Goal: Book appointment/travel/reservation

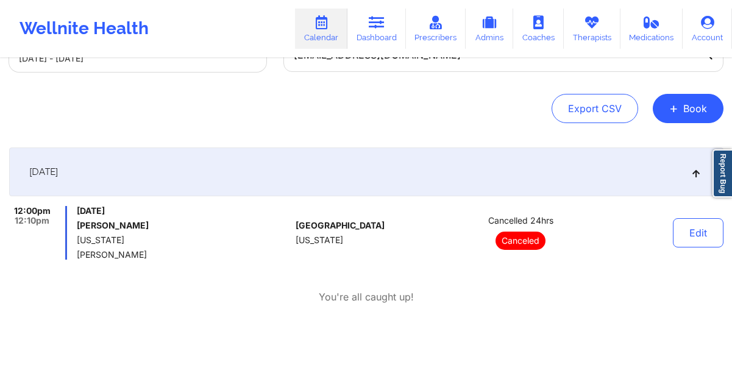
click at [319, 34] on link "Calendar" at bounding box center [321, 29] width 52 height 40
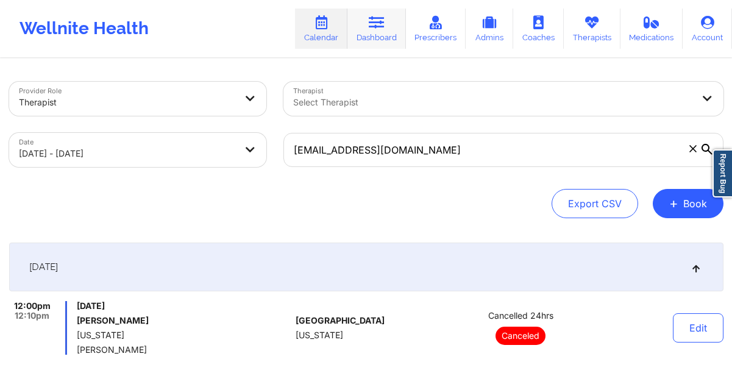
click at [378, 25] on icon at bounding box center [377, 22] width 16 height 13
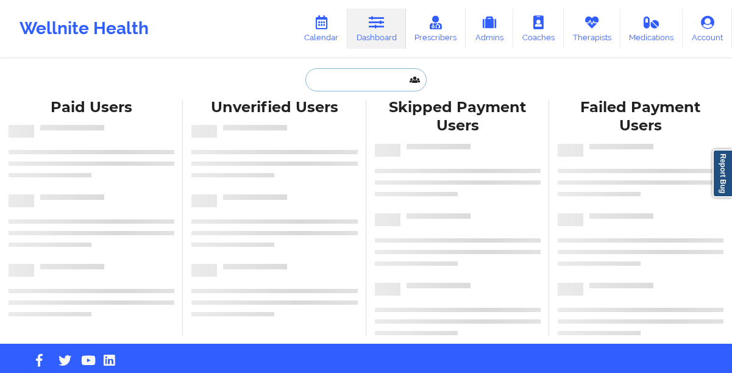
click at [346, 84] on input "text" at bounding box center [365, 79] width 121 height 23
paste input "[EMAIL_ADDRESS][DOMAIN_NAME]"
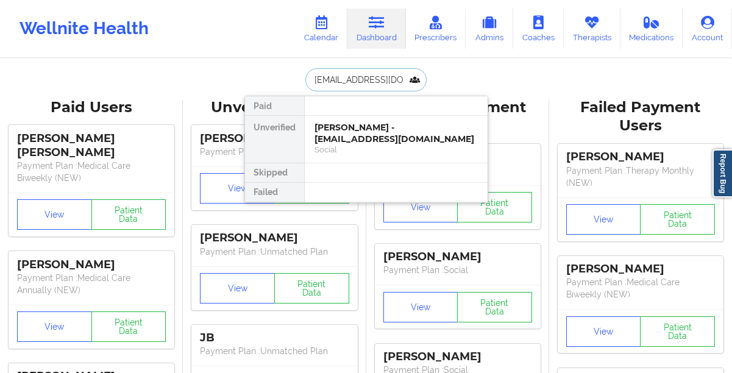
click at [331, 76] on input "[EMAIL_ADDRESS][DOMAIN_NAME]" at bounding box center [365, 79] width 121 height 23
paste input "[PHONE_NUMBER]"
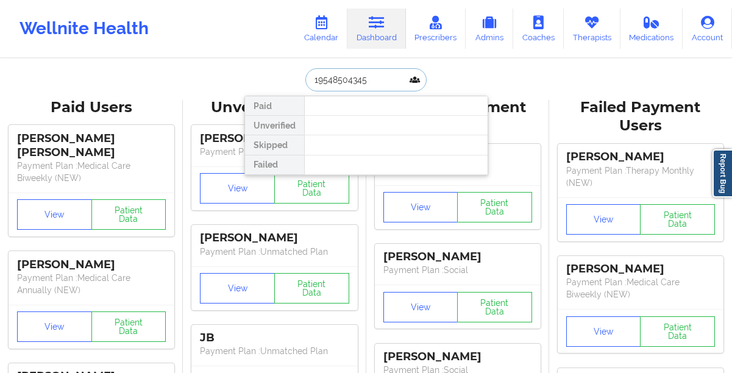
paste input "[PERSON_NAME][EMAIL_ADDRESS][PERSON_NAME][DOMAIN_NAME]"
type input "[PERSON_NAME][EMAIL_ADDRESS][PERSON_NAME][DOMAIN_NAME]"
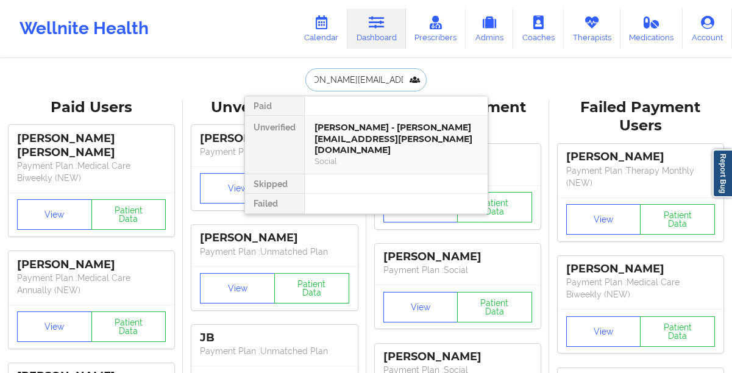
click at [334, 130] on div "[PERSON_NAME] - [PERSON_NAME][EMAIL_ADDRESS][PERSON_NAME][DOMAIN_NAME]" at bounding box center [395, 139] width 163 height 34
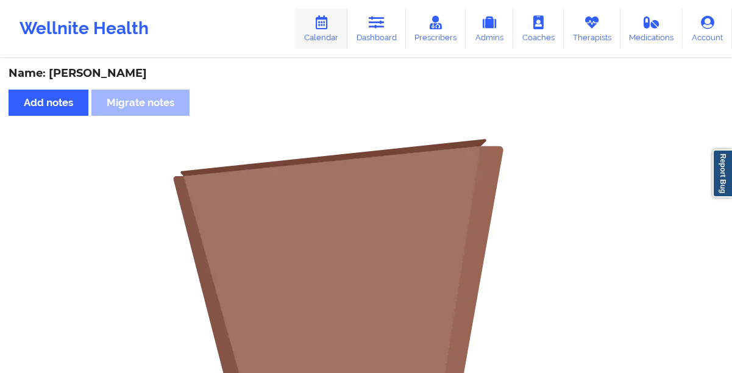
click at [332, 32] on link "Calendar" at bounding box center [321, 29] width 52 height 40
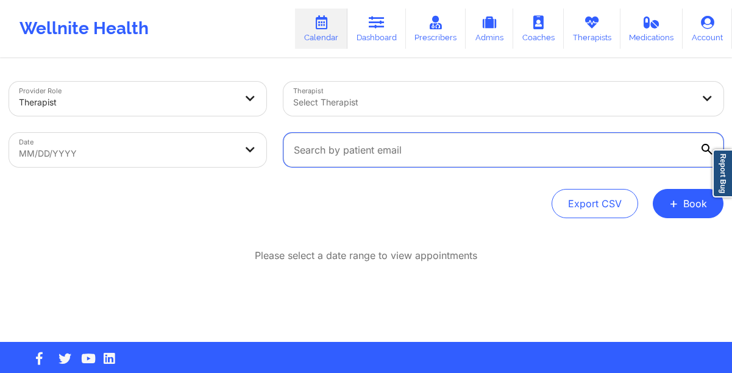
click at [330, 153] on input "text" at bounding box center [503, 150] width 440 height 34
paste input "jrkalinsky@gmail.com"
type input "jrkalinsky@gmail.com"
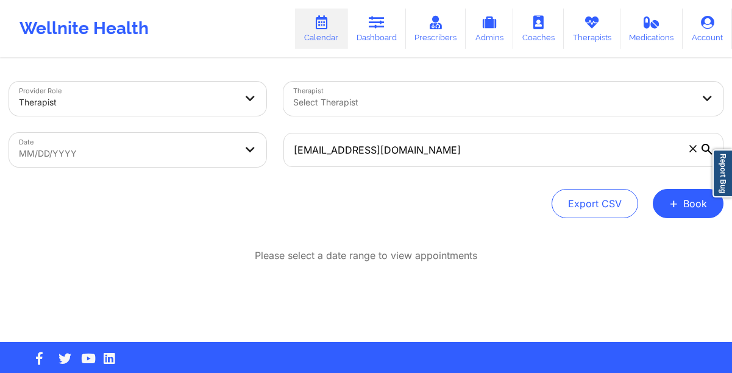
click at [248, 157] on body "Wellnite Health Calendar Dashboard Prescribers Admins Coaches Therapists Medica…" at bounding box center [366, 186] width 732 height 373
select select "2025-8"
select select "2025-9"
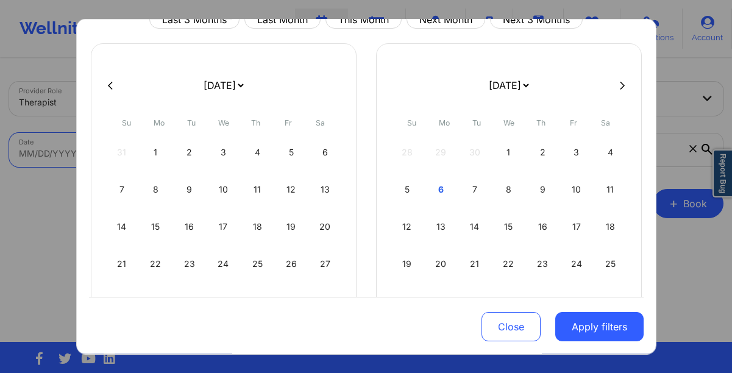
scroll to position [65, 0]
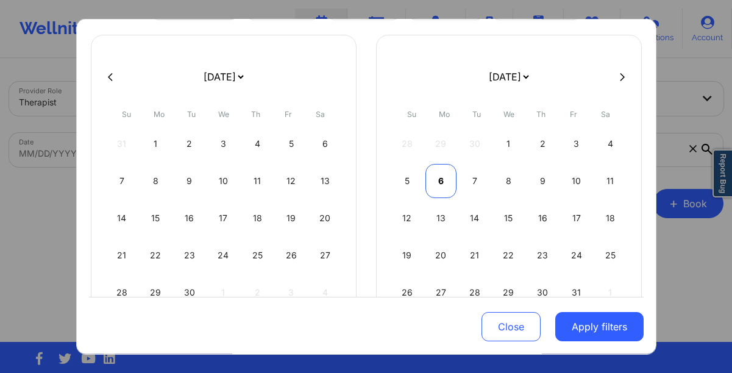
click at [439, 183] on div "6" at bounding box center [440, 181] width 31 height 34
select select "2025-9"
select select "2025-10"
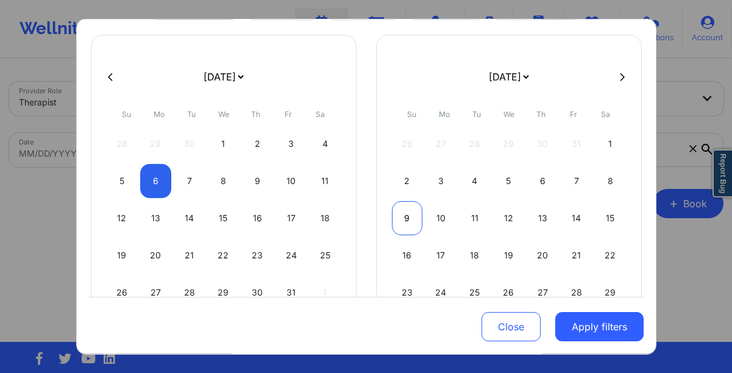
select select "2025-9"
select select "2025-10"
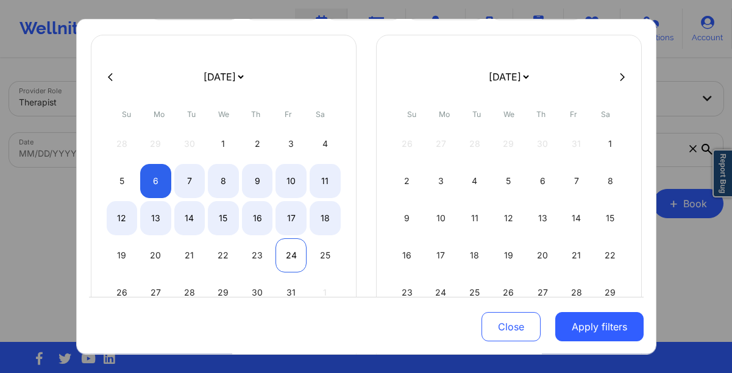
select select "2025-9"
select select "2025-10"
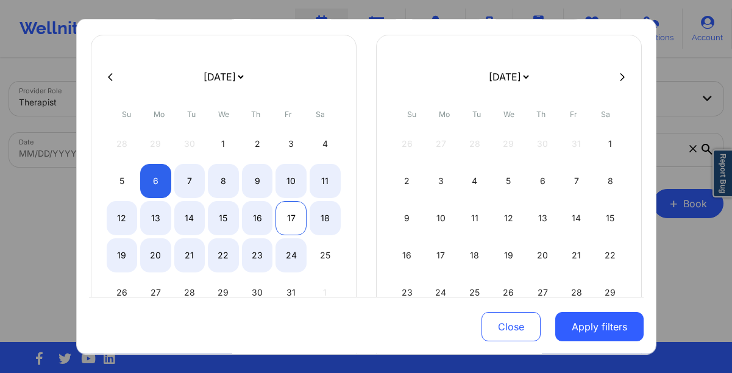
select select "2025-9"
select select "2025-10"
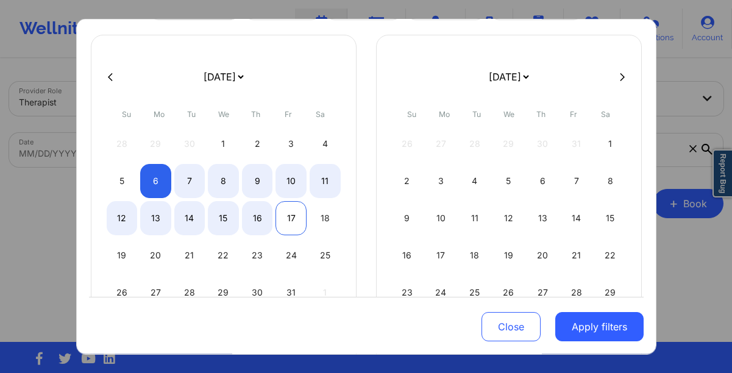
select select "2025-9"
select select "2025-10"
select select "2025-9"
select select "2025-10"
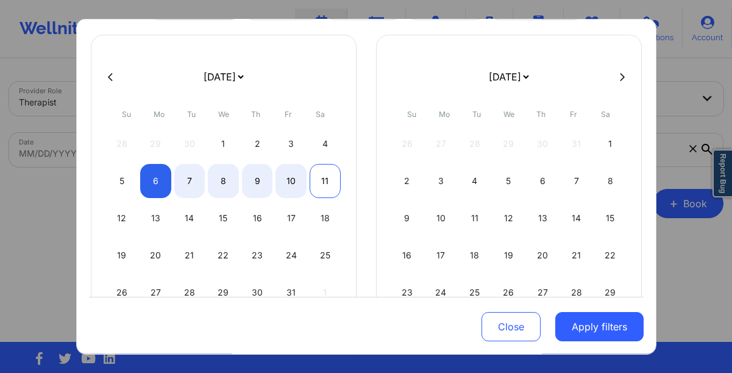
click at [320, 185] on div "11" at bounding box center [325, 181] width 31 height 34
select select "2025-9"
select select "2025-10"
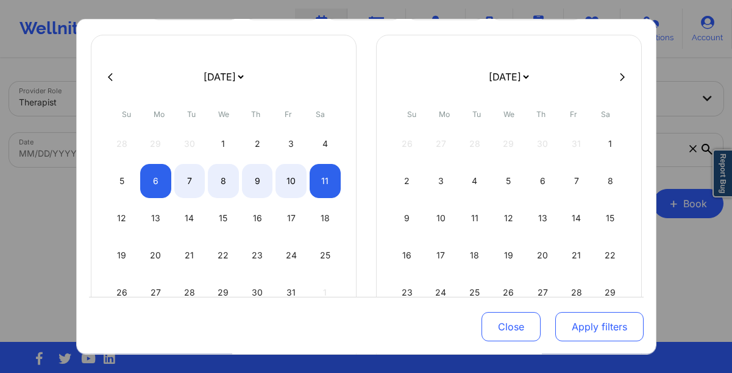
click at [599, 330] on button "Apply filters" at bounding box center [599, 326] width 88 height 29
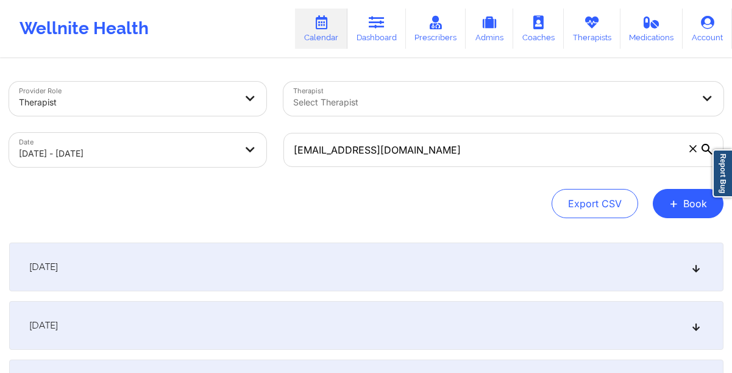
click at [385, 282] on div "[DATE]" at bounding box center [366, 267] width 714 height 49
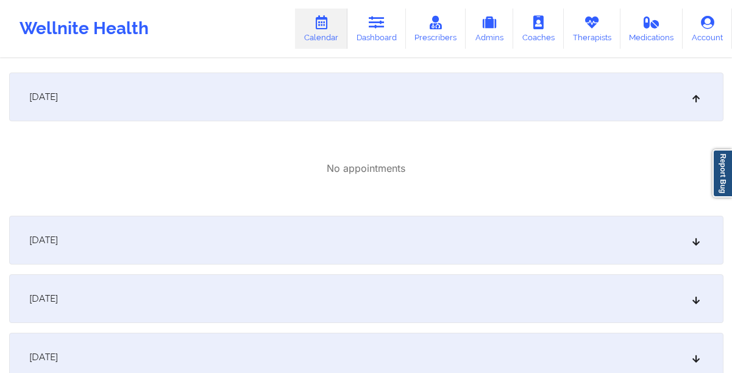
click at [336, 228] on div "October 7, 2025" at bounding box center [366, 240] width 714 height 49
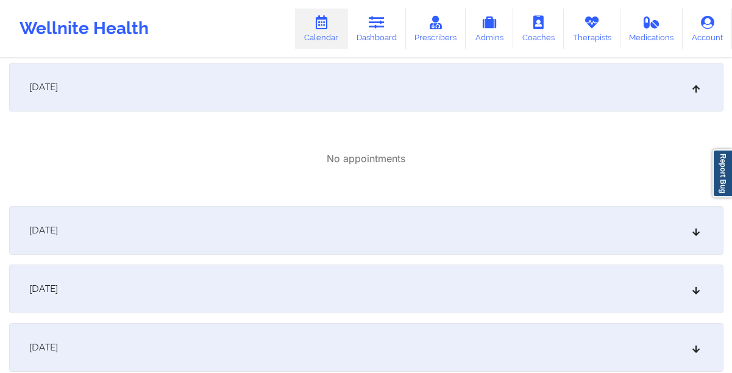
click at [336, 228] on div "October 8, 2025" at bounding box center [366, 230] width 714 height 49
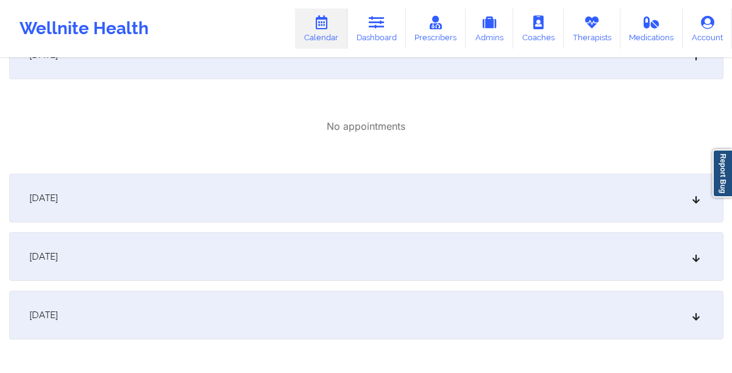
scroll to position [519, 0]
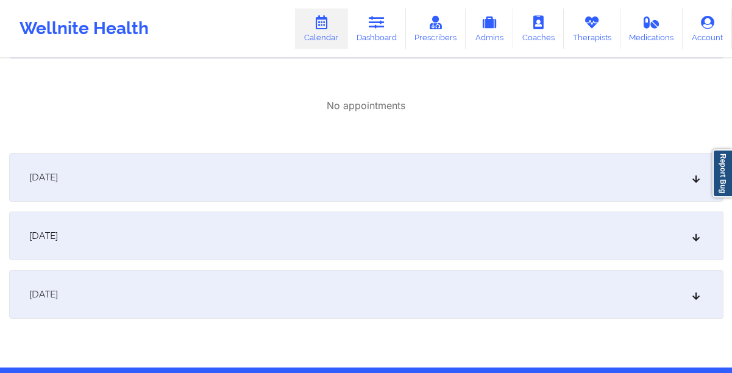
click at [253, 191] on div "October 9, 2025" at bounding box center [366, 177] width 714 height 49
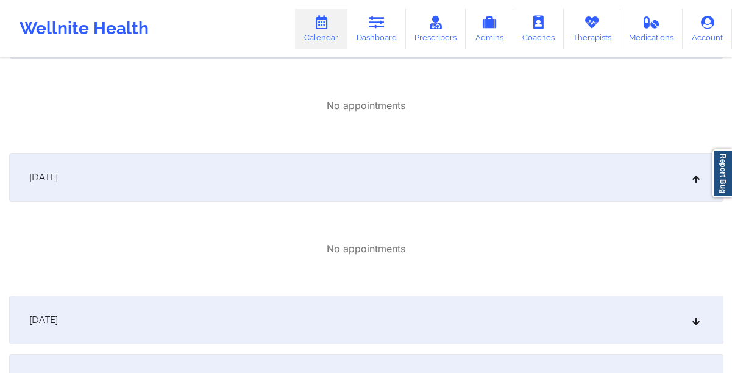
click at [247, 305] on div "October 10, 2025" at bounding box center [366, 320] width 714 height 49
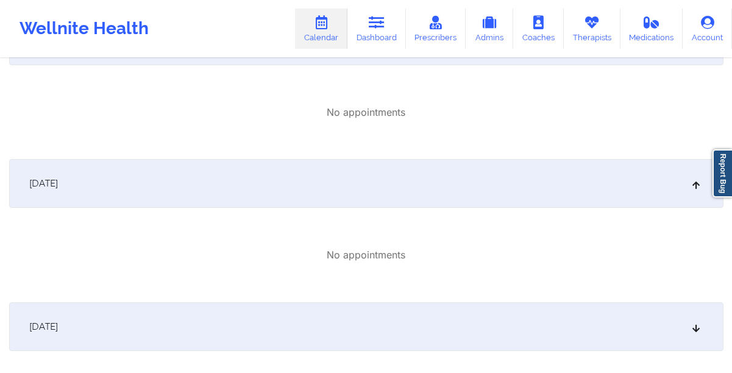
scroll to position [699, 0]
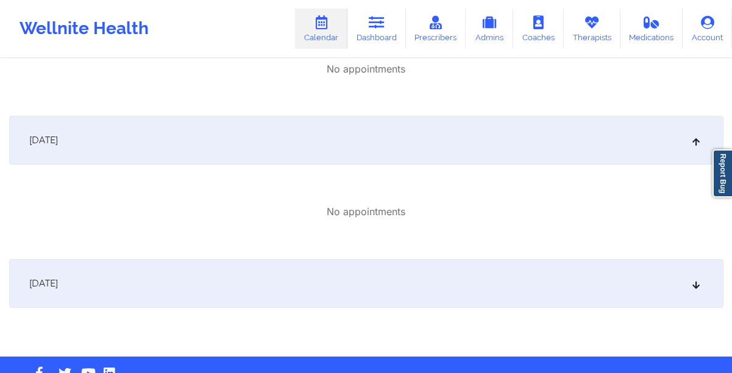
click at [247, 305] on div "October 11, 2025" at bounding box center [366, 283] width 714 height 49
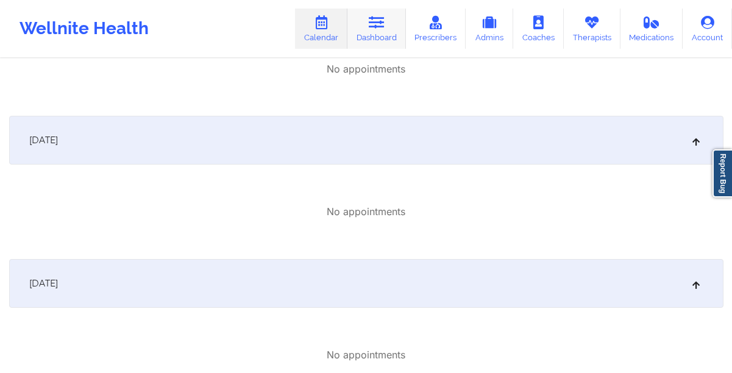
click at [370, 34] on link "Dashboard" at bounding box center [376, 29] width 58 height 40
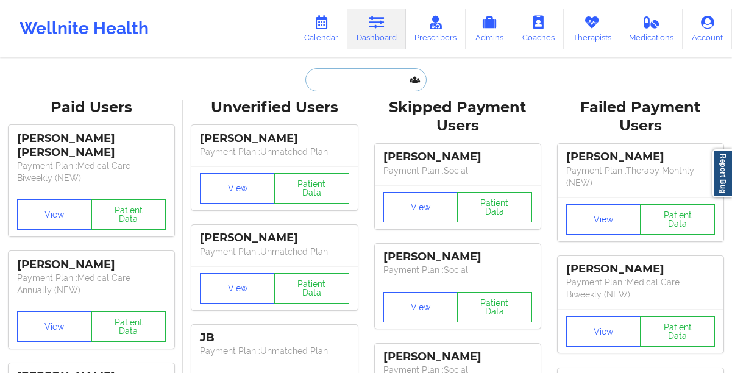
click at [366, 87] on input "text" at bounding box center [365, 79] width 121 height 23
paste input "[PERSON_NAME]"
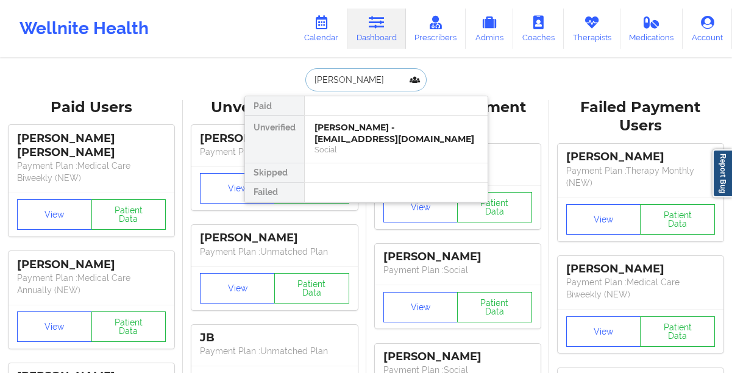
type input "[PERSON_NAME]"
click at [355, 133] on div "Aleksandra Gajevic - kikica2025@gmail.com" at bounding box center [395, 133] width 163 height 23
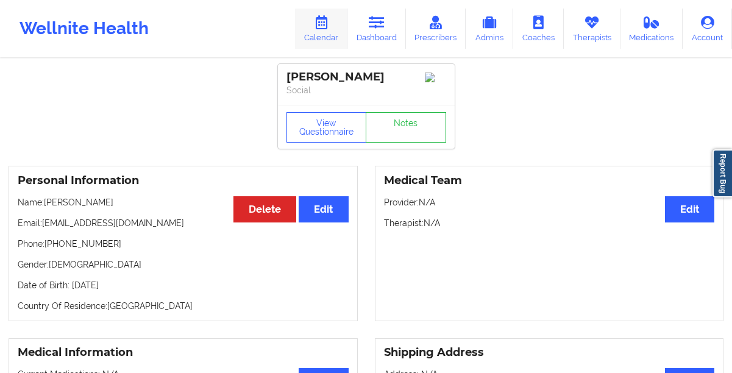
click at [327, 29] on link "Calendar" at bounding box center [321, 29] width 52 height 40
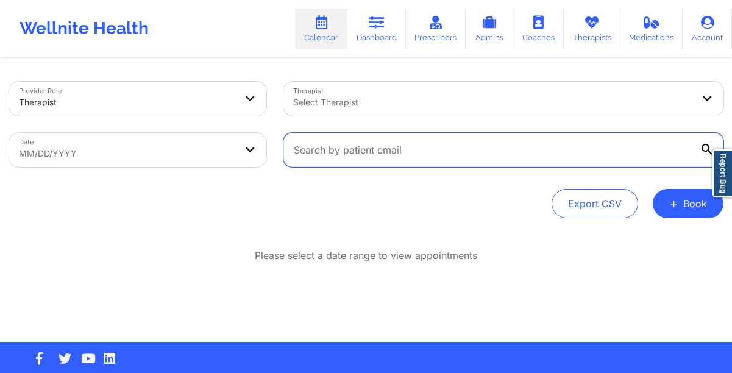
click at [400, 160] on input "text" at bounding box center [503, 150] width 440 height 34
paste input "[PERSON_NAME][EMAIL_ADDRESS][PERSON_NAME][DOMAIN_NAME]"
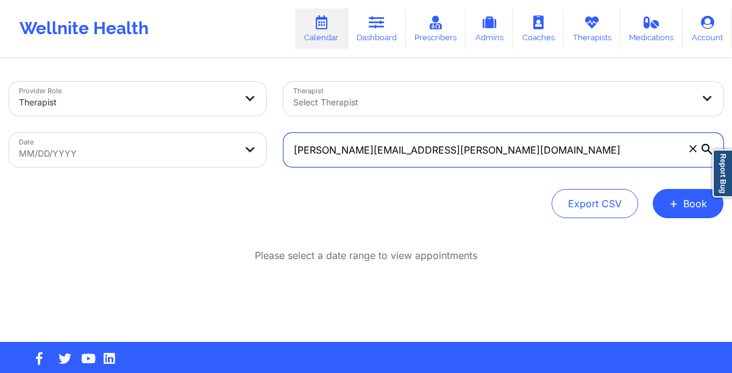
type input "[PERSON_NAME][EMAIL_ADDRESS][PERSON_NAME][DOMAIN_NAME]"
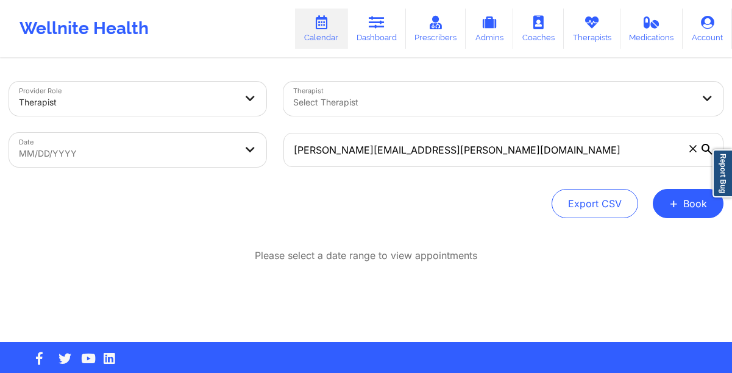
select select "2025-8"
select select "2025-9"
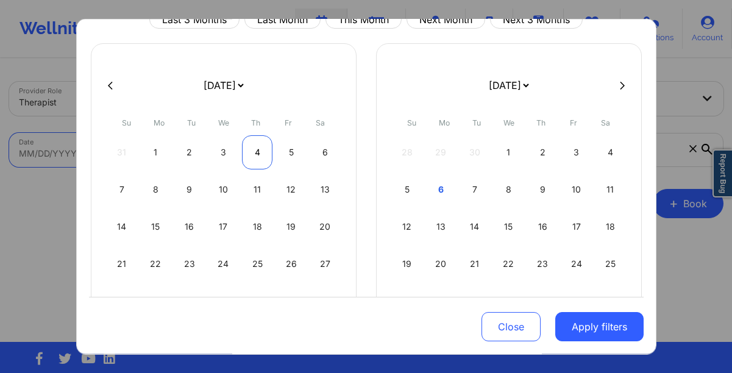
scroll to position [58, 0]
click at [405, 221] on div "12" at bounding box center [407, 225] width 31 height 34
select select "2025-9"
select select "2025-10"
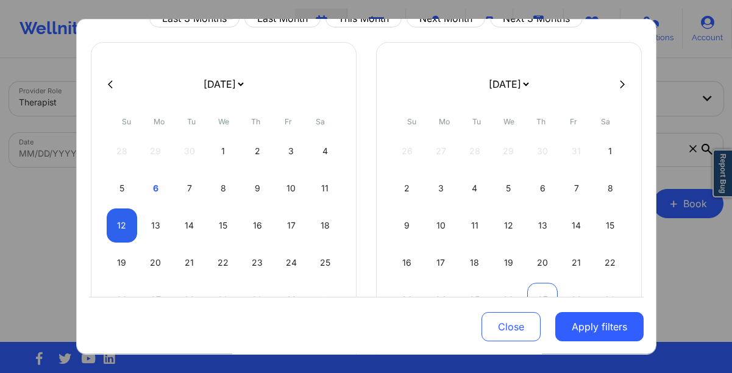
select select "2025-9"
select select "2025-10"
select select "2025-9"
select select "2025-10"
click at [102, 211] on div "January 2019 February 2019 March 2019 April 2019 May 2019 June 2019 July 2019 A…" at bounding box center [224, 210] width 266 height 337
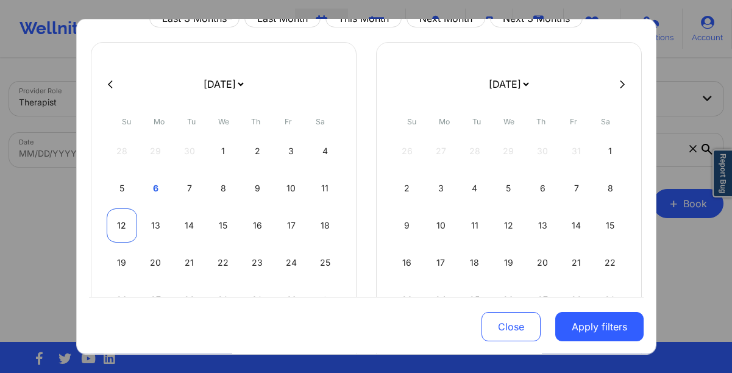
select select "2025-9"
select select "2025-10"
click at [119, 229] on div "12" at bounding box center [122, 225] width 31 height 34
select select "2025-9"
select select "2025-10"
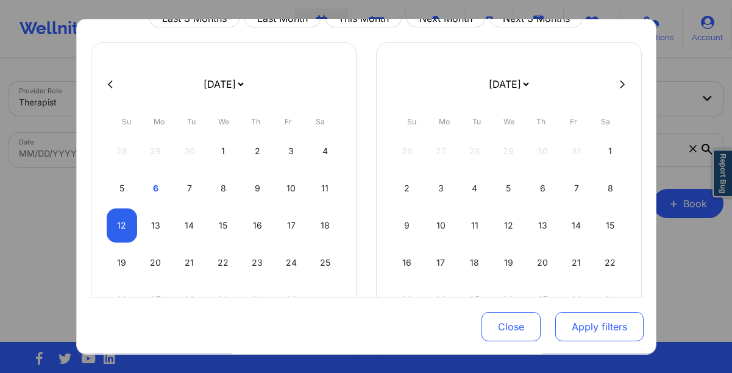
click at [562, 324] on button "Apply filters" at bounding box center [599, 326] width 88 height 29
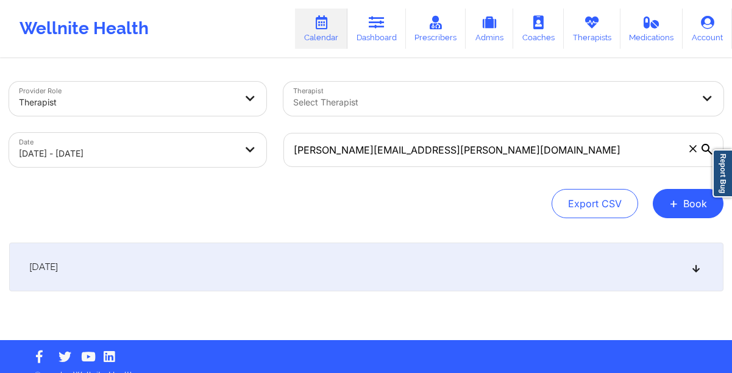
click at [274, 263] on div "October 12, 2025" at bounding box center [366, 267] width 714 height 49
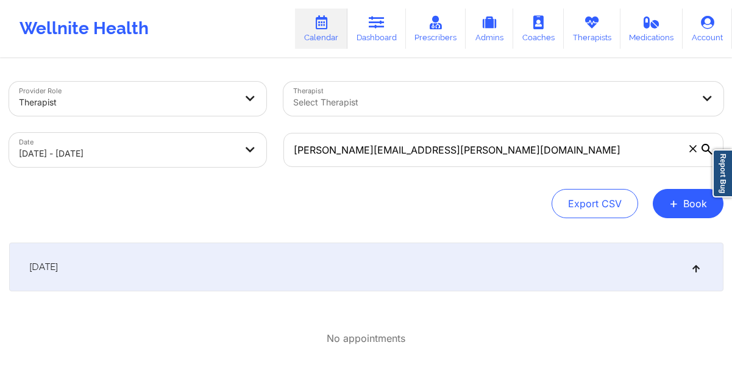
select select "2025-9"
select select "2025-10"
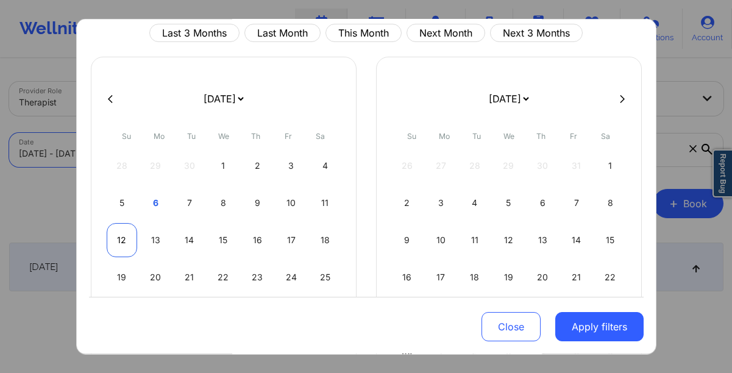
scroll to position [43, 0]
click at [115, 271] on div "19" at bounding box center [122, 278] width 31 height 34
select select "2025-9"
select select "2025-10"
click at [115, 271] on div "19" at bounding box center [122, 278] width 31 height 34
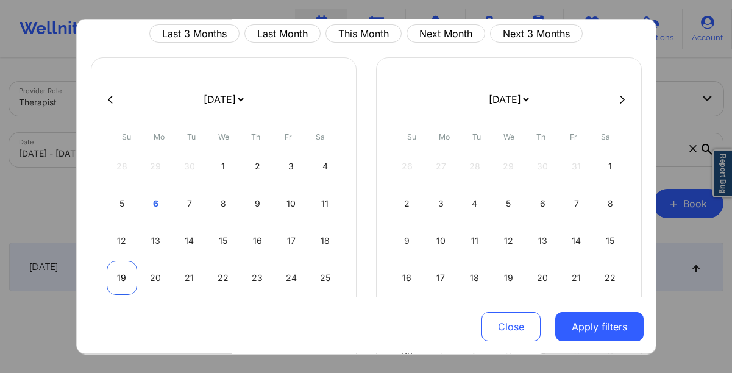
select select "2025-9"
select select "2025-10"
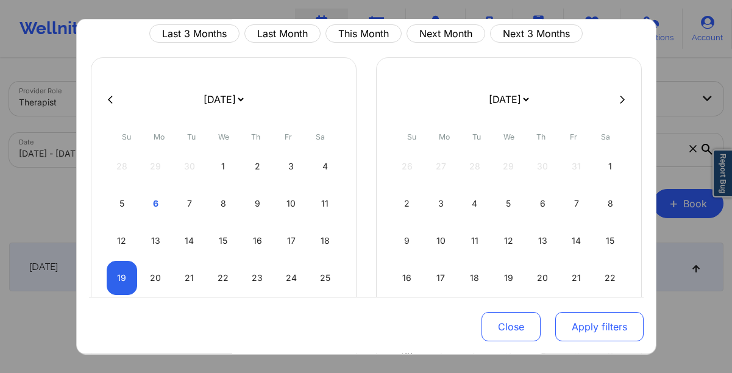
click at [613, 331] on button "Apply filters" at bounding box center [599, 326] width 88 height 29
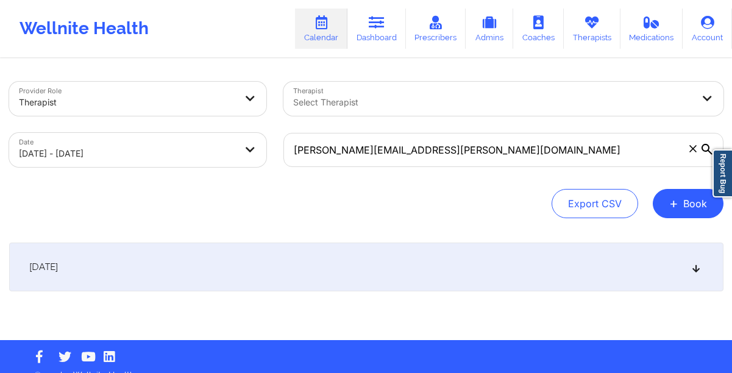
click at [179, 266] on div "October 19, 2025" at bounding box center [366, 267] width 714 height 49
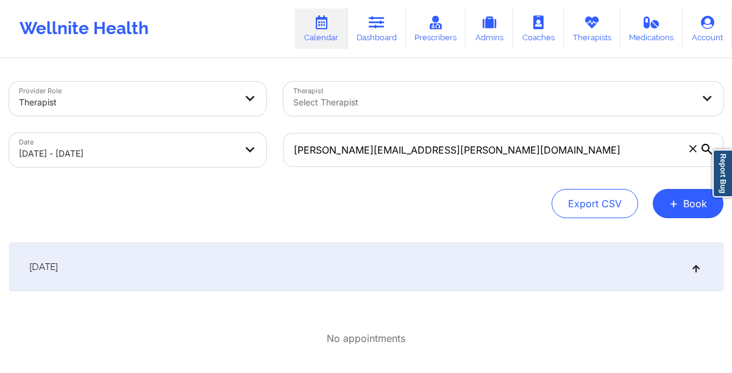
select select "2025-9"
select select "2025-10"
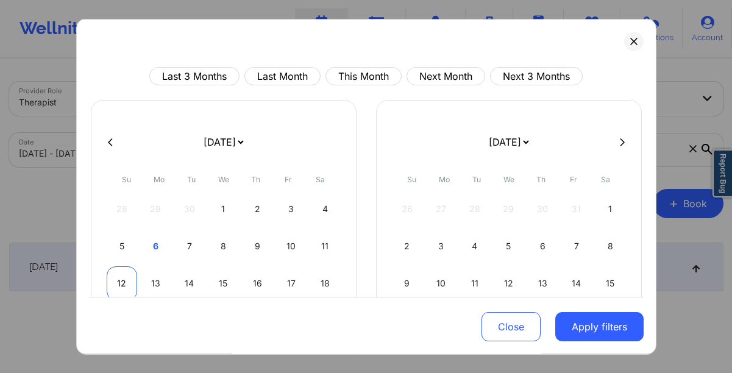
click at [113, 274] on div "12" at bounding box center [122, 283] width 31 height 34
select select "2025-9"
select select "2025-10"
click at [113, 274] on div "12" at bounding box center [122, 283] width 31 height 34
select select "2025-9"
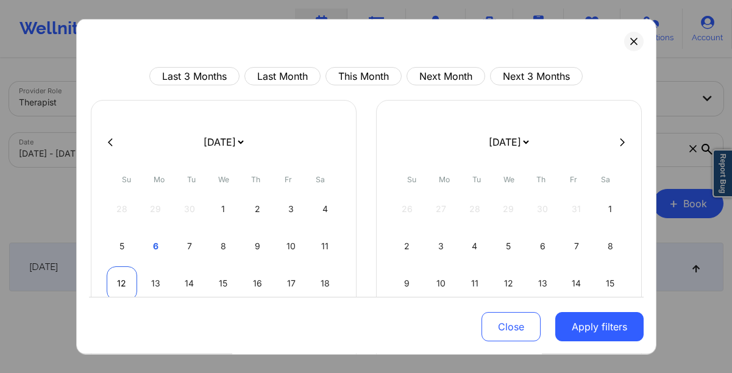
select select "2025-10"
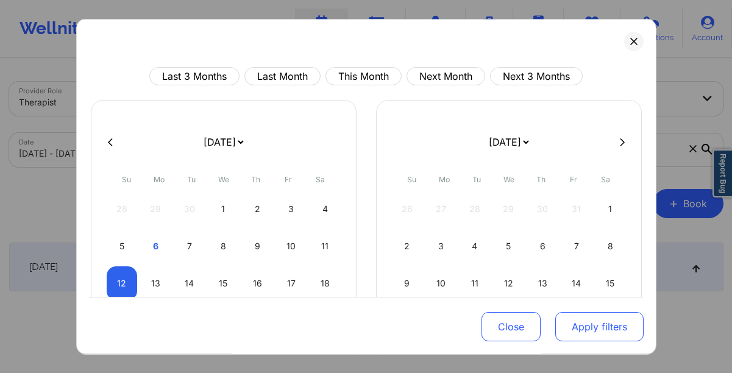
click at [570, 322] on button "Apply filters" at bounding box center [599, 326] width 88 height 29
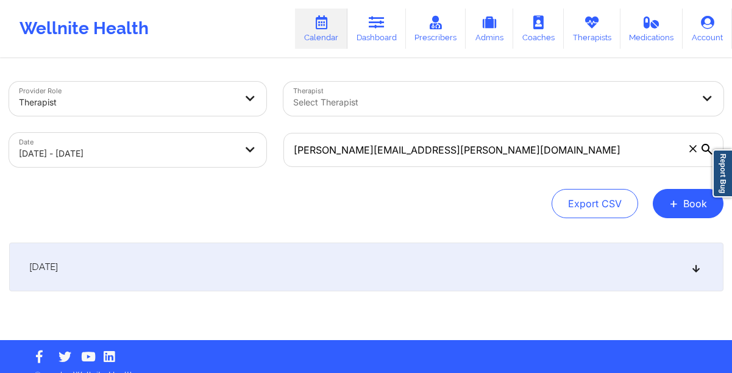
click at [565, 266] on div "October 12, 2025" at bounding box center [366, 267] width 714 height 49
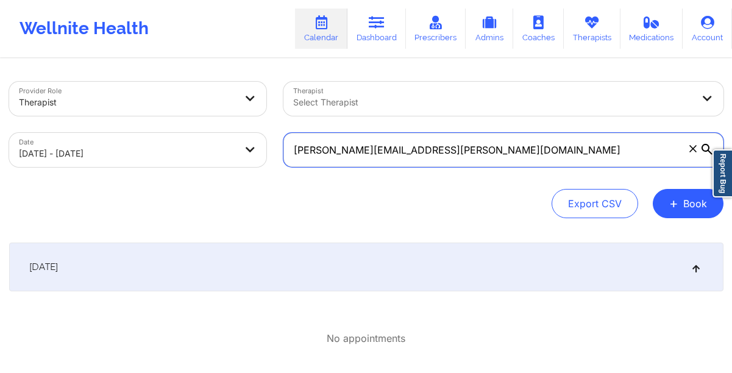
drag, startPoint x: 440, startPoint y: 152, endPoint x: 227, endPoint y: 150, distance: 213.3
click at [227, 150] on div "Provider Role Therapist Therapist Select Therapist Date 10/12/2025 - 10/12/2025…" at bounding box center [366, 124] width 731 height 102
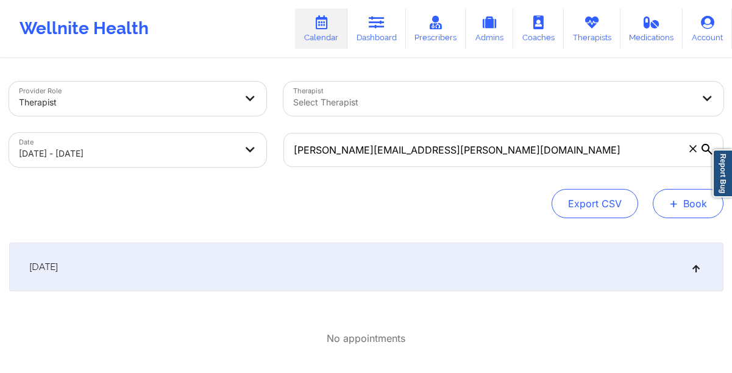
click at [680, 202] on button "+ Book" at bounding box center [688, 203] width 71 height 29
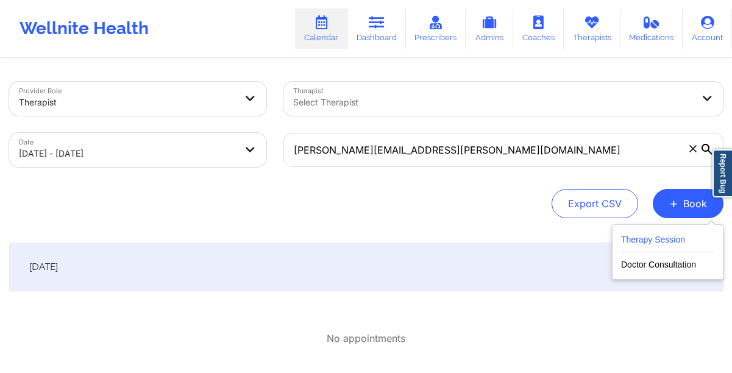
click at [648, 239] on button "Therapy Session" at bounding box center [667, 242] width 93 height 20
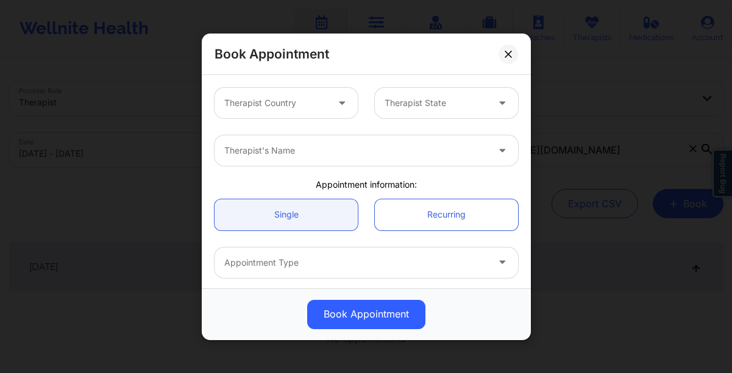
click at [336, 103] on icon at bounding box center [342, 100] width 12 height 10
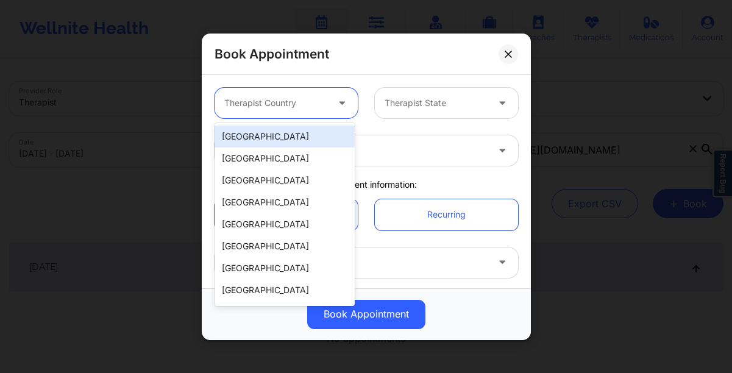
click at [290, 141] on div "[GEOGRAPHIC_DATA]" at bounding box center [284, 137] width 140 height 22
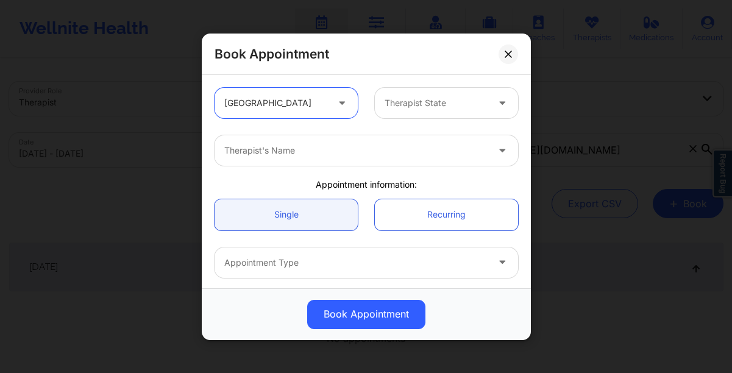
click at [433, 110] on div at bounding box center [435, 103] width 103 height 15
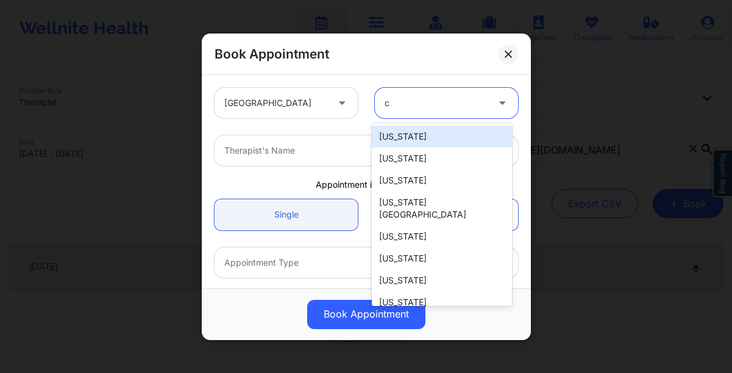
type input "co"
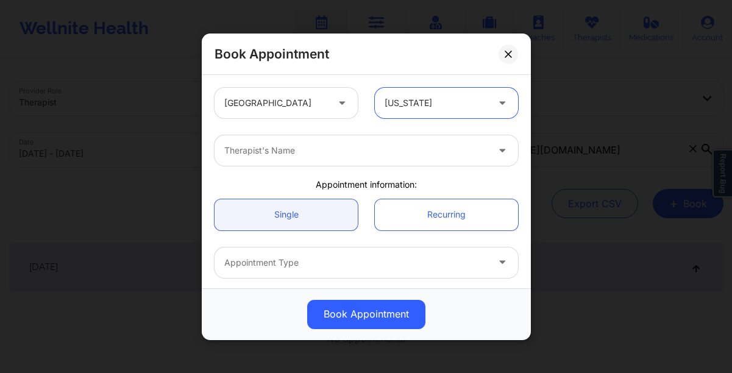
click at [292, 154] on div at bounding box center [355, 150] width 263 height 15
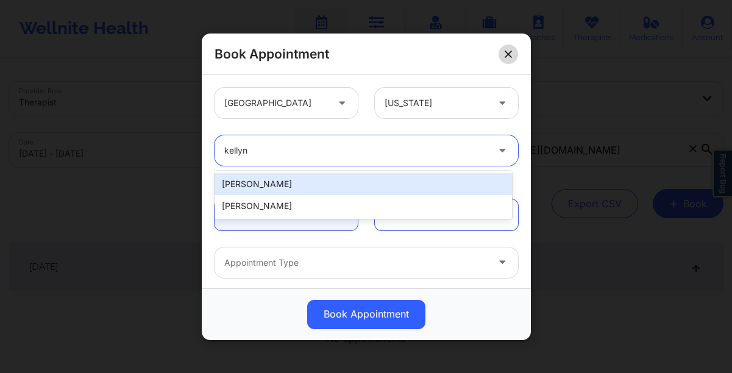
type input "kellyn"
click at [508, 53] on icon at bounding box center [507, 54] width 7 height 7
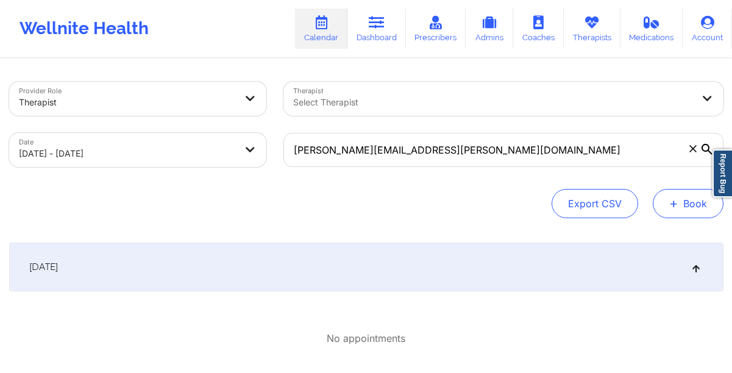
click at [664, 205] on button "+ Book" at bounding box center [688, 203] width 71 height 29
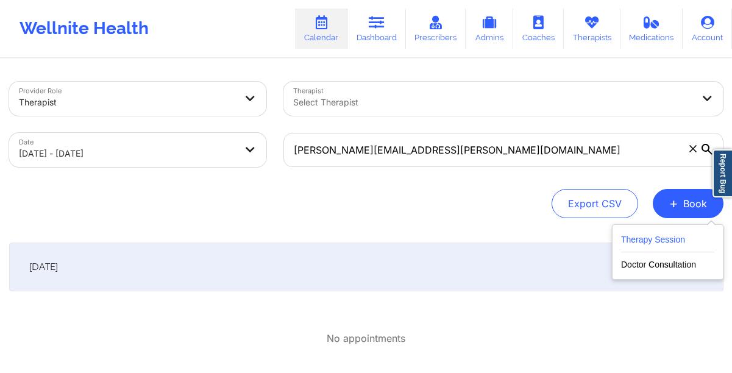
click at [648, 239] on button "Therapy Session" at bounding box center [667, 242] width 93 height 20
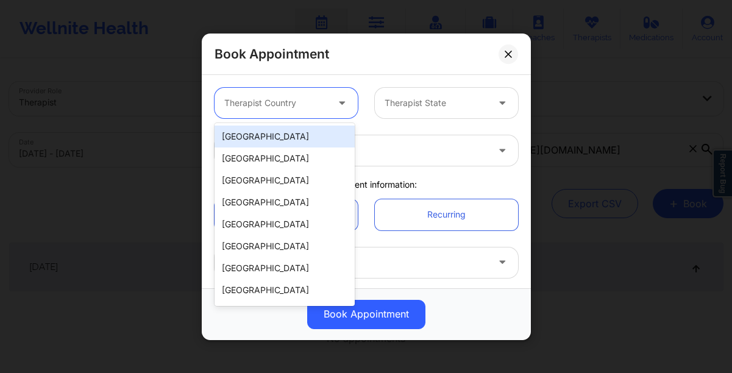
click at [296, 112] on div "Therapist Country" at bounding box center [271, 103] width 114 height 30
click at [288, 135] on div "[GEOGRAPHIC_DATA]" at bounding box center [284, 137] width 140 height 22
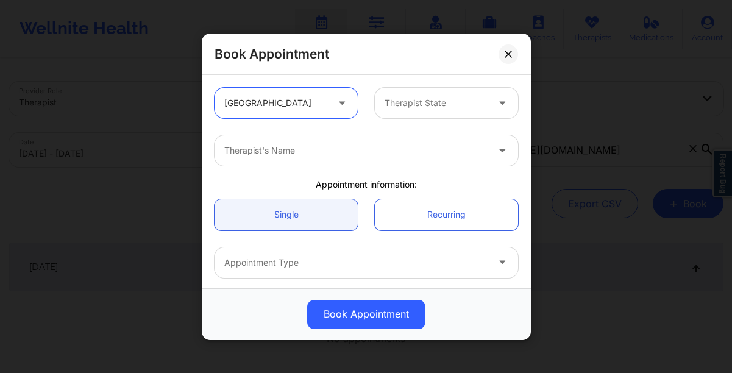
click at [407, 108] on div at bounding box center [435, 103] width 103 height 15
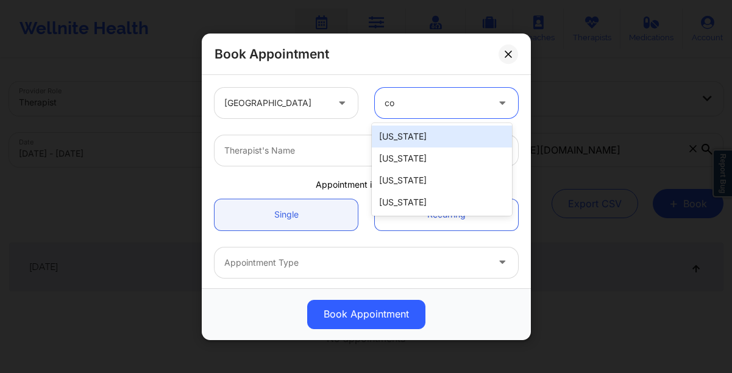
type input "col"
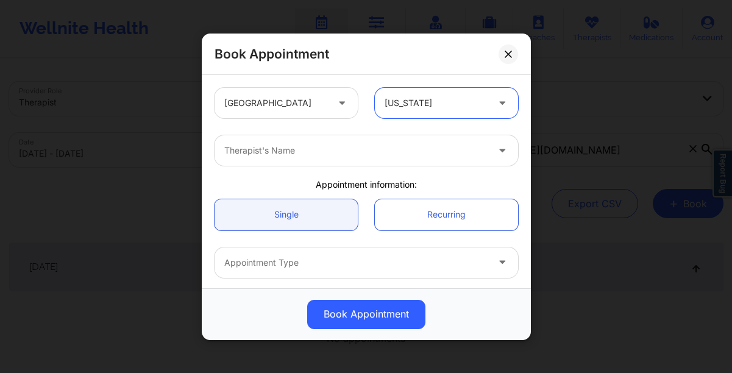
click at [342, 150] on div at bounding box center [355, 150] width 263 height 15
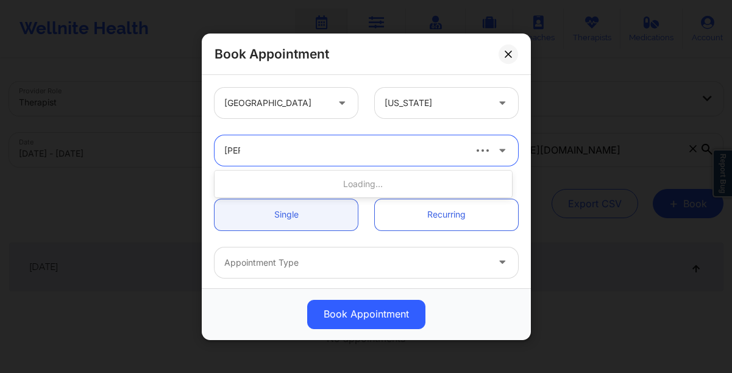
type input "kellyn"
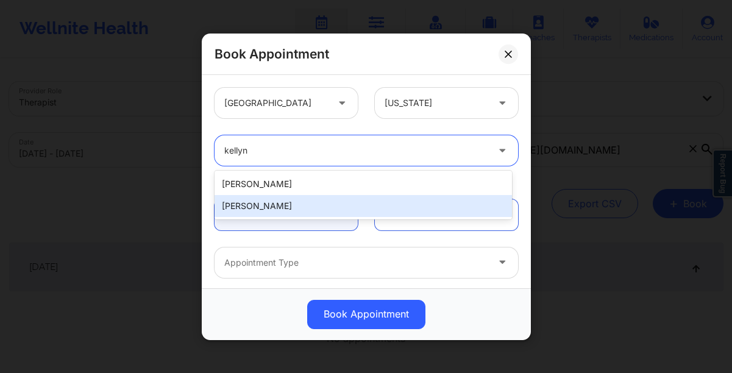
click at [327, 204] on div "Kellyn Roiko" at bounding box center [362, 206] width 297 height 22
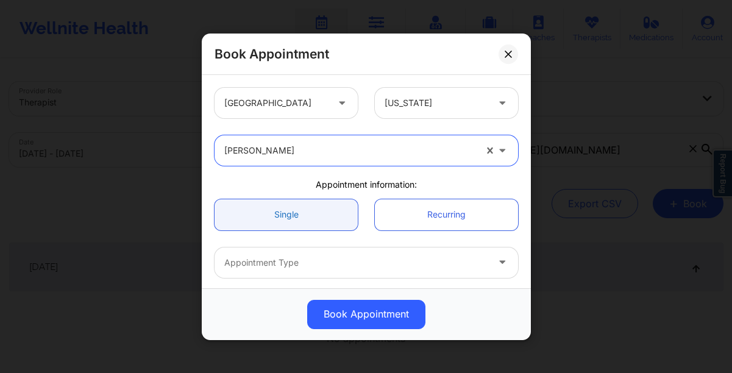
click at [305, 214] on link "Single" at bounding box center [285, 214] width 143 height 31
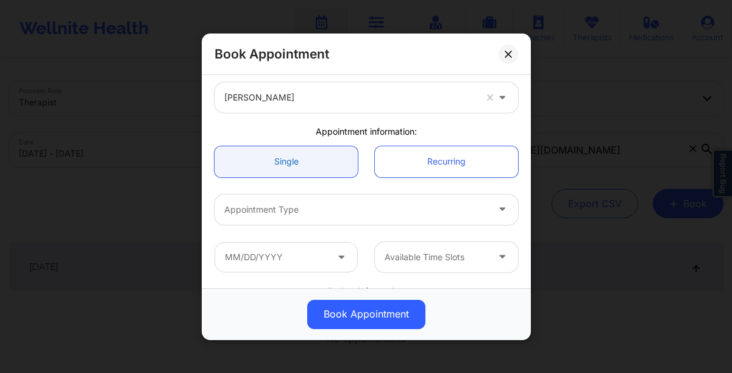
scroll to position [54, 0]
click at [324, 198] on div "Appointment Type" at bounding box center [351, 208] width 274 height 30
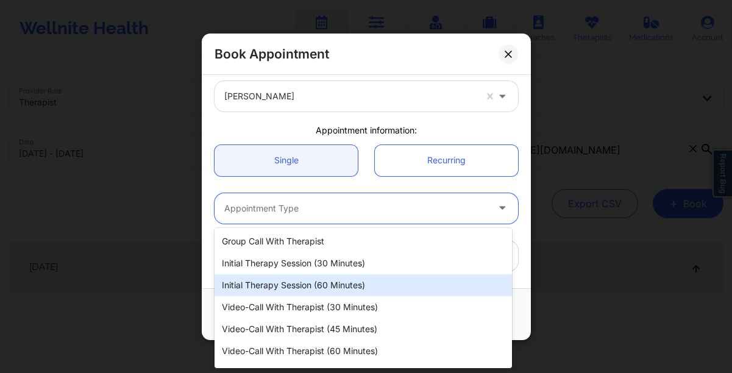
scroll to position [18, 0]
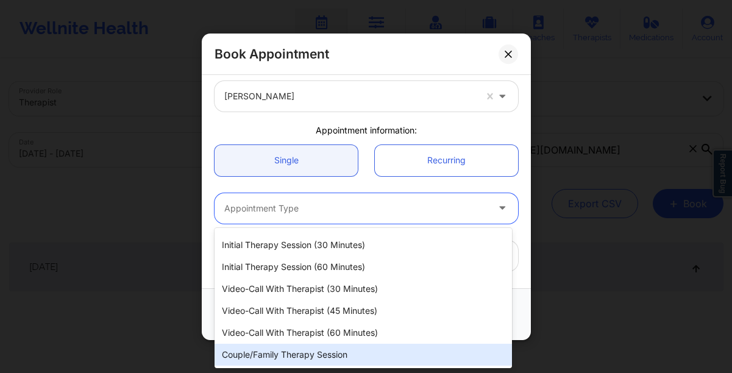
click at [325, 351] on div "Couple/Family Therapy Session" at bounding box center [362, 355] width 297 height 22
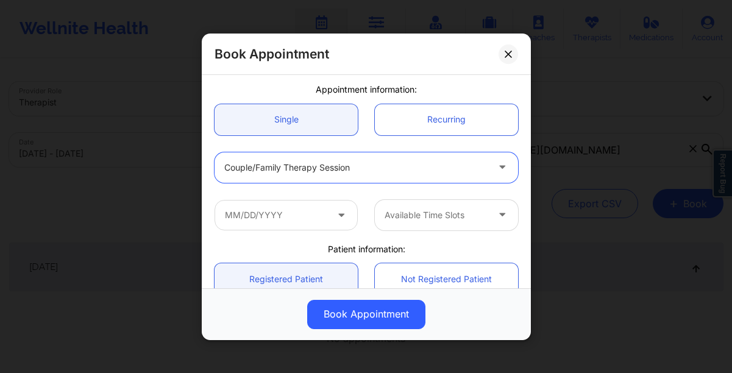
scroll to position [97, 0]
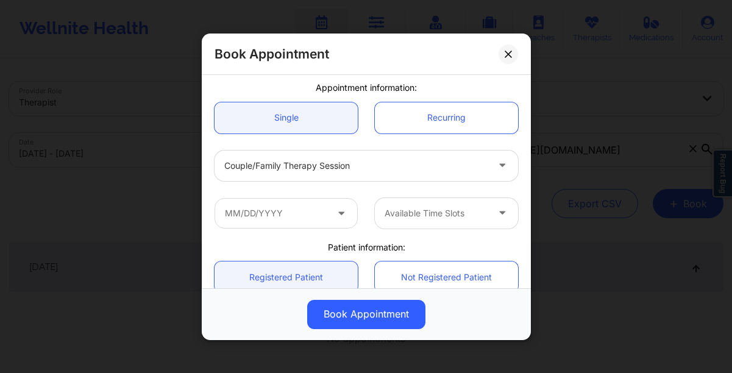
click at [337, 216] on icon at bounding box center [341, 210] width 12 height 10
click at [338, 212] on icon at bounding box center [341, 210] width 12 height 10
click at [308, 211] on input "text" at bounding box center [285, 212] width 143 height 30
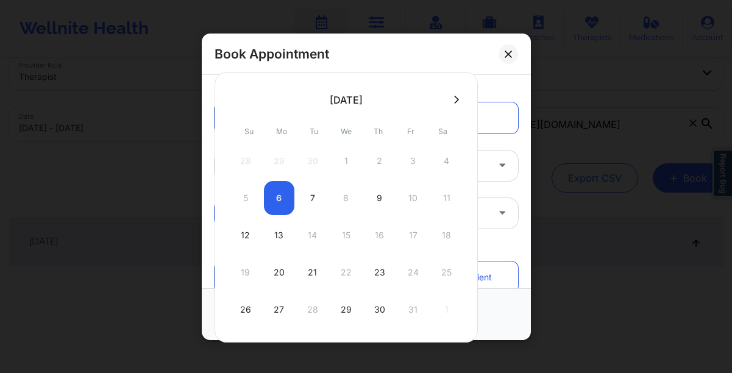
scroll to position [27, 0]
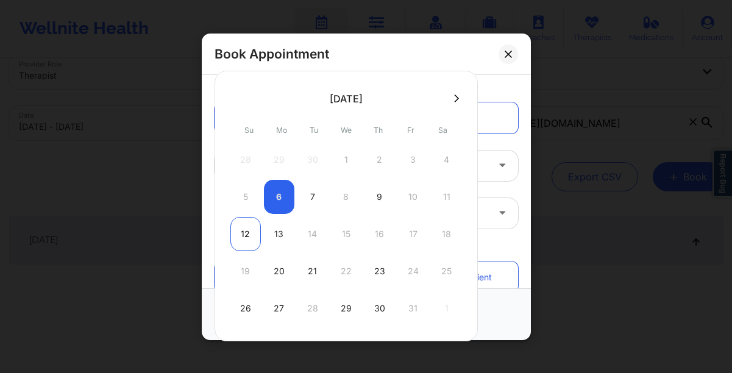
click at [247, 230] on div "12" at bounding box center [245, 234] width 30 height 34
type input "10/12/2025"
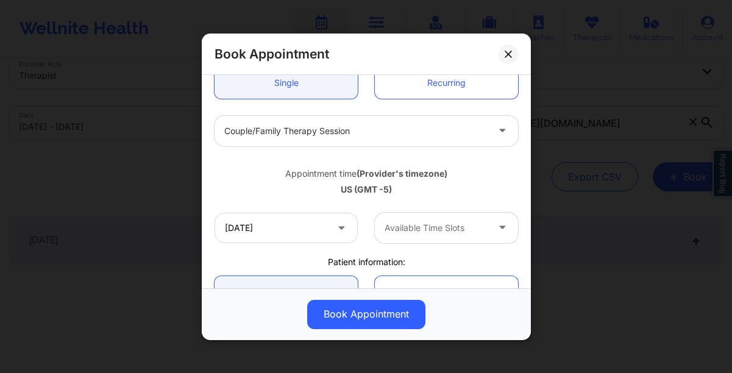
scroll to position [134, 0]
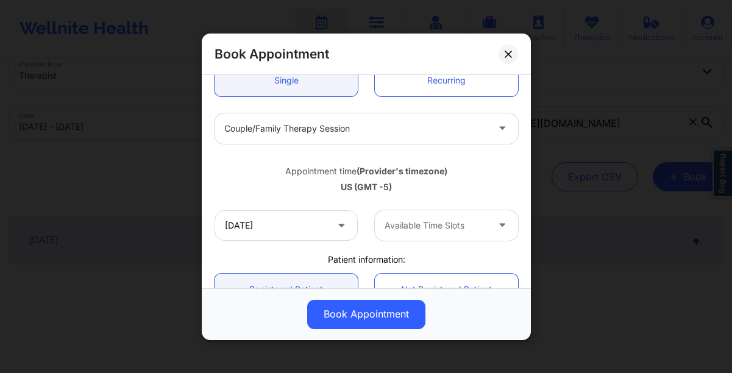
click at [419, 227] on div at bounding box center [435, 225] width 103 height 15
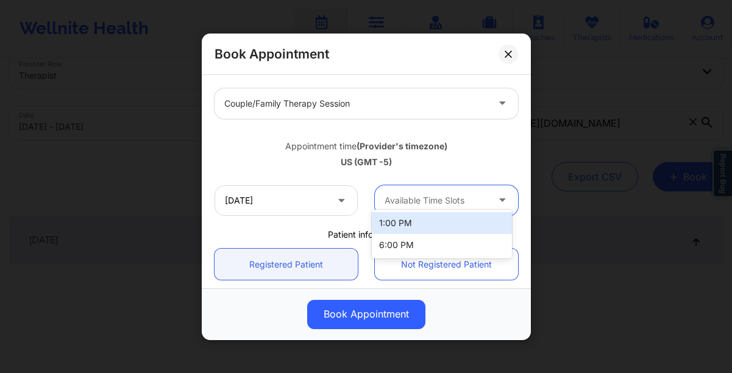
scroll to position [173, 0]
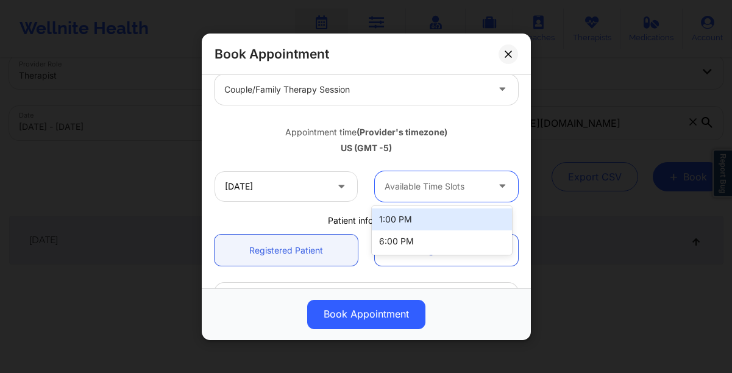
click at [424, 222] on div "1:00 PM" at bounding box center [442, 219] width 140 height 22
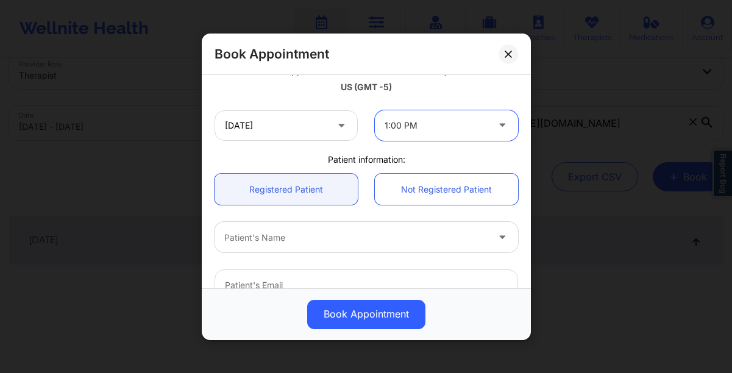
scroll to position [231, 0]
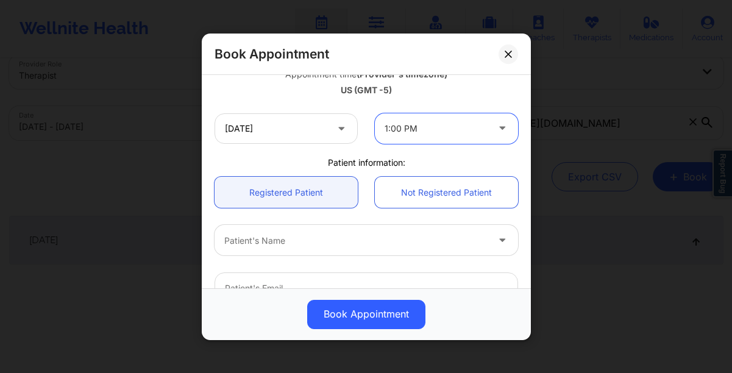
click at [307, 246] on div at bounding box center [355, 240] width 263 height 15
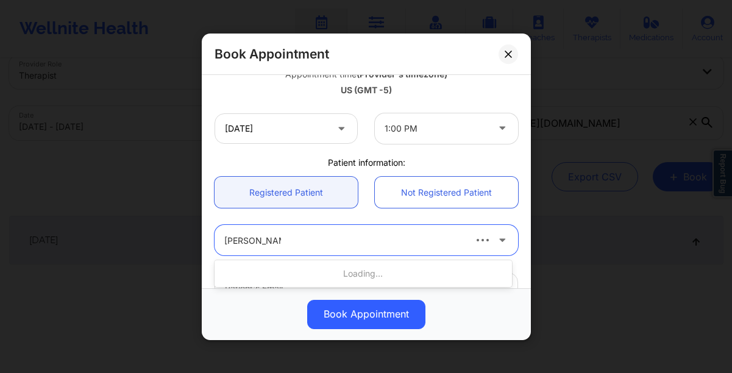
type input "michael dickso"
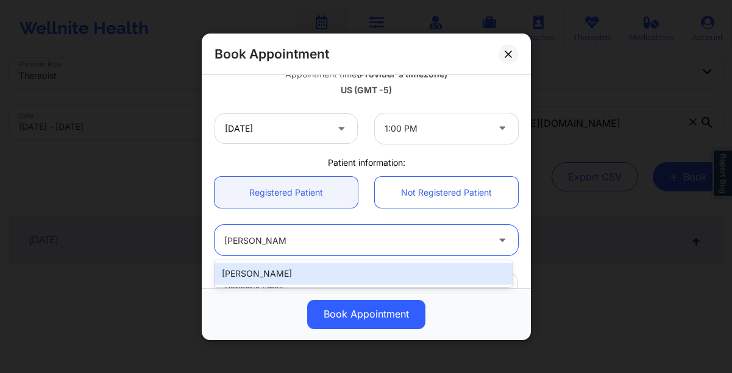
click at [265, 271] on div "[PERSON_NAME]" at bounding box center [362, 274] width 297 height 22
type input "[PERSON_NAME][EMAIL_ADDRESS][PERSON_NAME][DOMAIN_NAME]"
type input "7209687686"
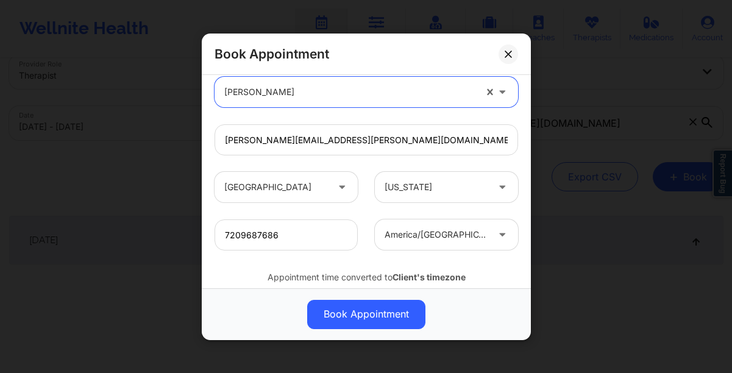
scroll to position [252, 0]
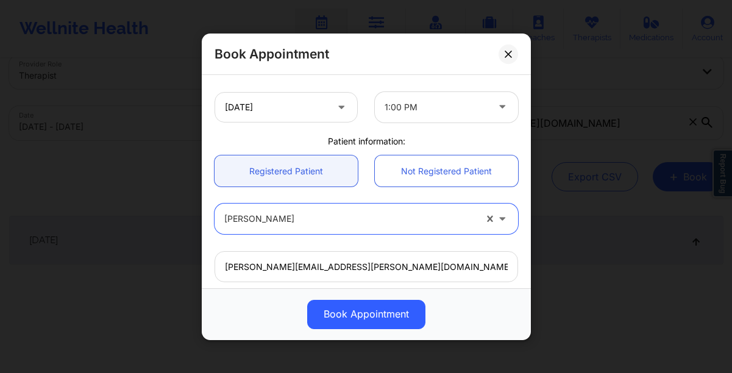
click at [503, 106] on div at bounding box center [503, 106] width 15 height 15
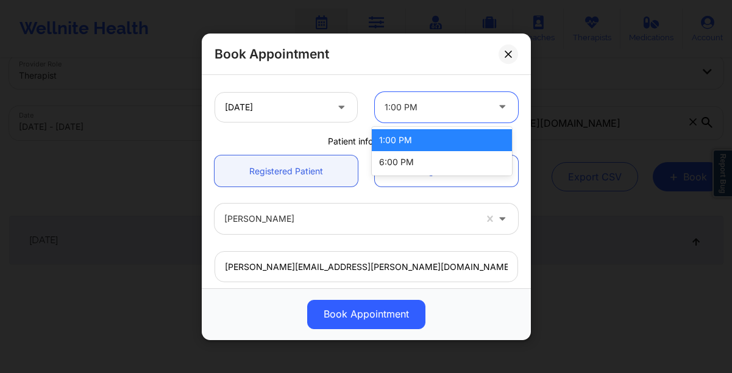
click at [463, 145] on div "1:00 PM" at bounding box center [442, 140] width 140 height 22
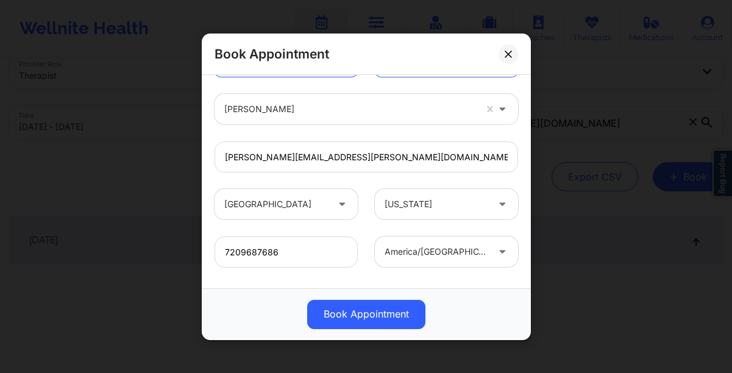
scroll to position [419, 0]
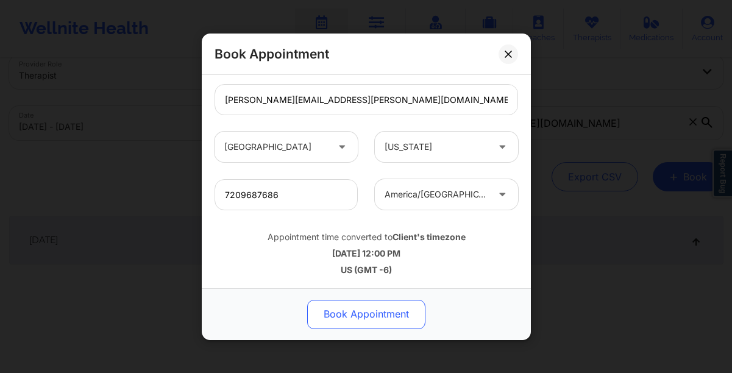
click at [330, 320] on button "Book Appointment" at bounding box center [366, 313] width 118 height 29
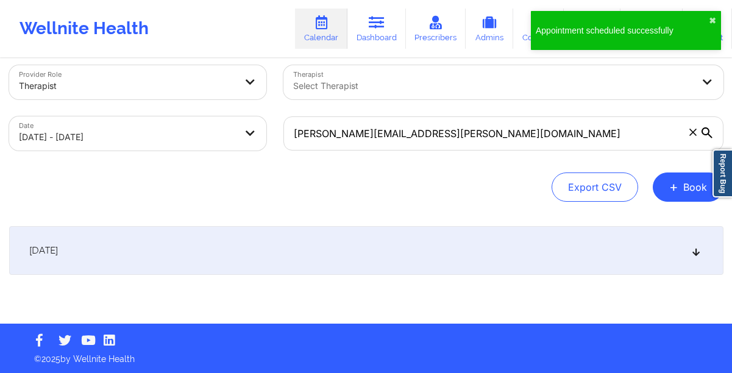
scroll to position [0, 0]
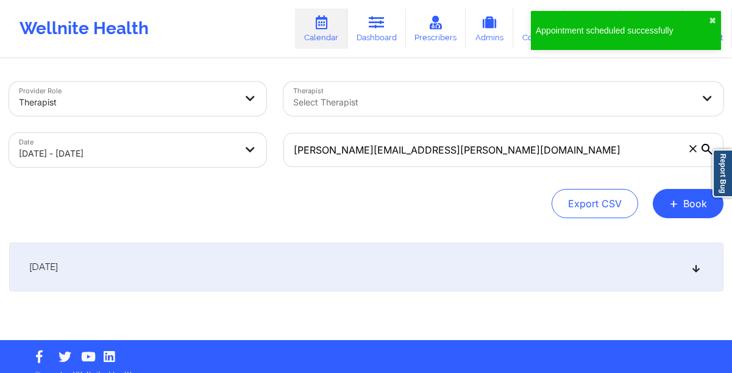
click at [342, 277] on div "October 12, 2025" at bounding box center [366, 267] width 714 height 49
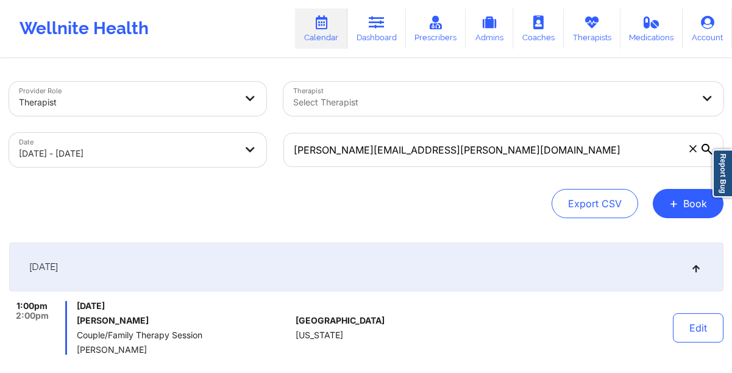
click at [314, 99] on div at bounding box center [493, 102] width 400 height 15
click at [239, 210] on div "Export CSV + Book" at bounding box center [366, 203] width 714 height 29
click at [692, 271] on icon at bounding box center [695, 267] width 10 height 9
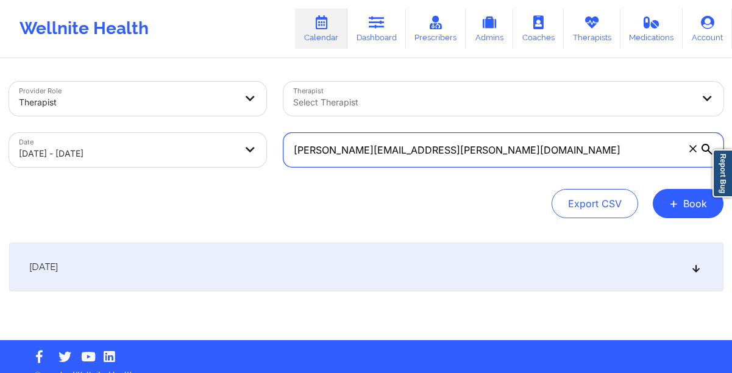
click at [445, 158] on input "[PERSON_NAME][EMAIL_ADDRESS][PERSON_NAME][DOMAIN_NAME]" at bounding box center [503, 150] width 440 height 34
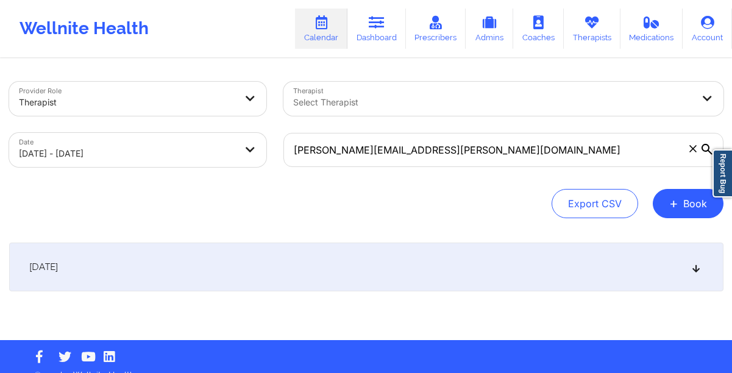
click at [696, 152] on icon at bounding box center [692, 148] width 7 height 7
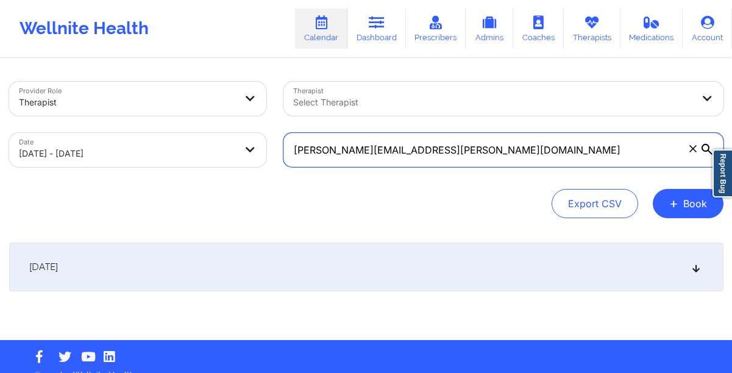
click at [696, 152] on input "[PERSON_NAME][EMAIL_ADDRESS][PERSON_NAME][DOMAIN_NAME]" at bounding box center [503, 150] width 440 height 34
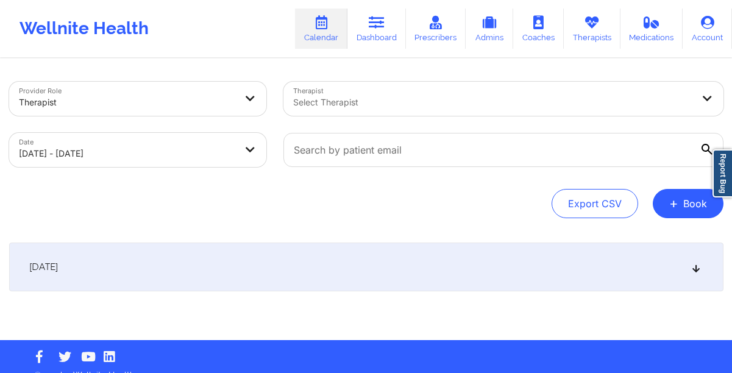
click at [452, 102] on div at bounding box center [493, 102] width 400 height 15
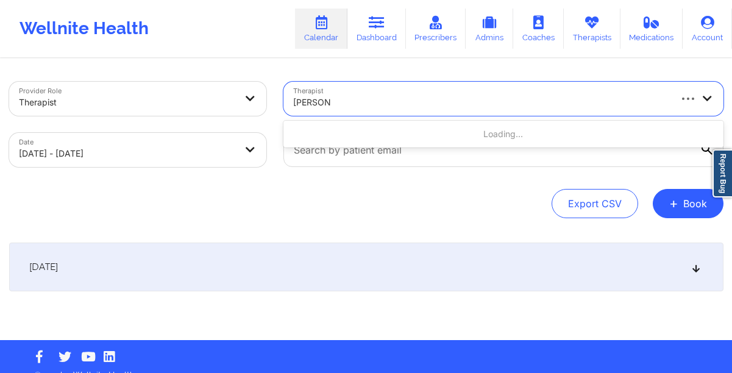
type input "kellyn roiko"
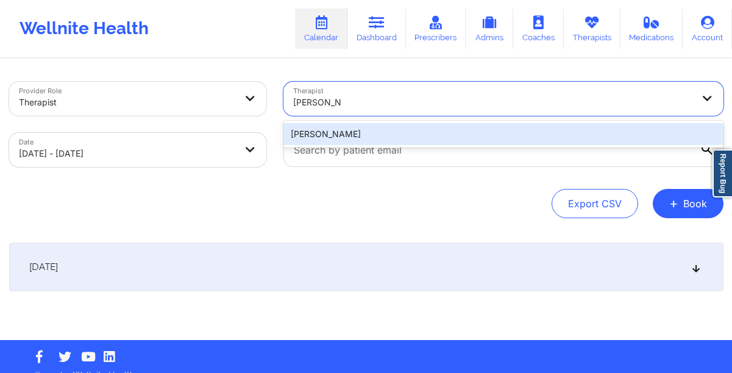
click at [489, 137] on div "Kellyn Roiko" at bounding box center [503, 134] width 440 height 22
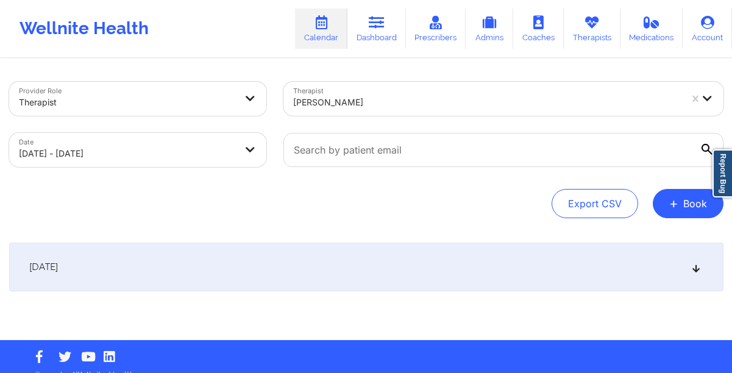
click at [185, 264] on div "October 12, 2025" at bounding box center [366, 267] width 714 height 49
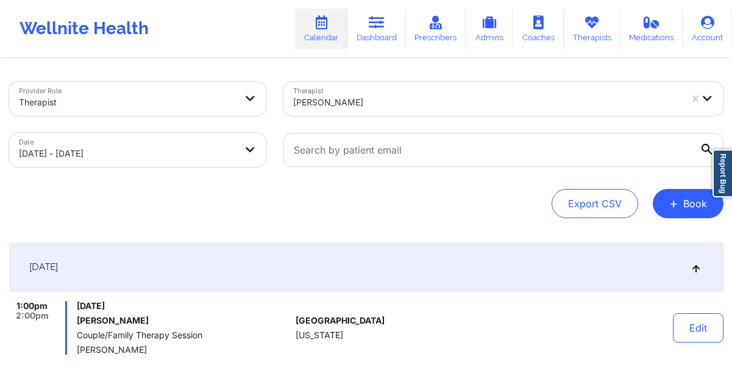
drag, startPoint x: 192, startPoint y: 307, endPoint x: 83, endPoint y: 306, distance: 108.5
click at [83, 306] on span "Sunday, October 12, 2025" at bounding box center [184, 306] width 214 height 10
click at [197, 307] on span "Sunday, October 12, 2025" at bounding box center [184, 306] width 214 height 10
drag, startPoint x: 197, startPoint y: 307, endPoint x: 74, endPoint y: 305, distance: 123.1
click at [74, 305] on div "1:00pm 2:00pm Sunday, October 12, 2025 Michael Dickson Couple/Family Therapy Se…" at bounding box center [150, 328] width 282 height 54
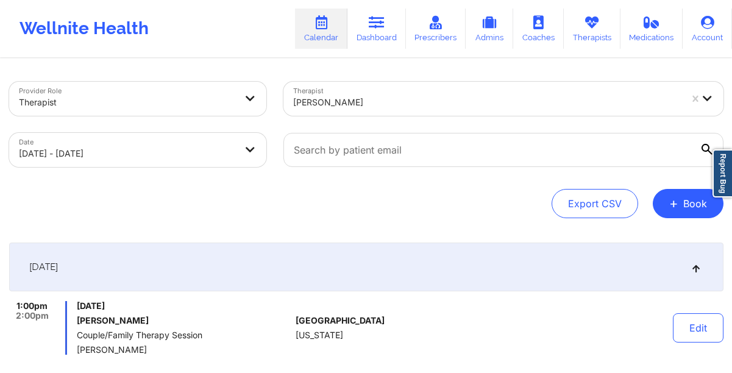
copy span "Sunday, October 12, 2025"
